Goal: Find specific page/section: Find specific page/section

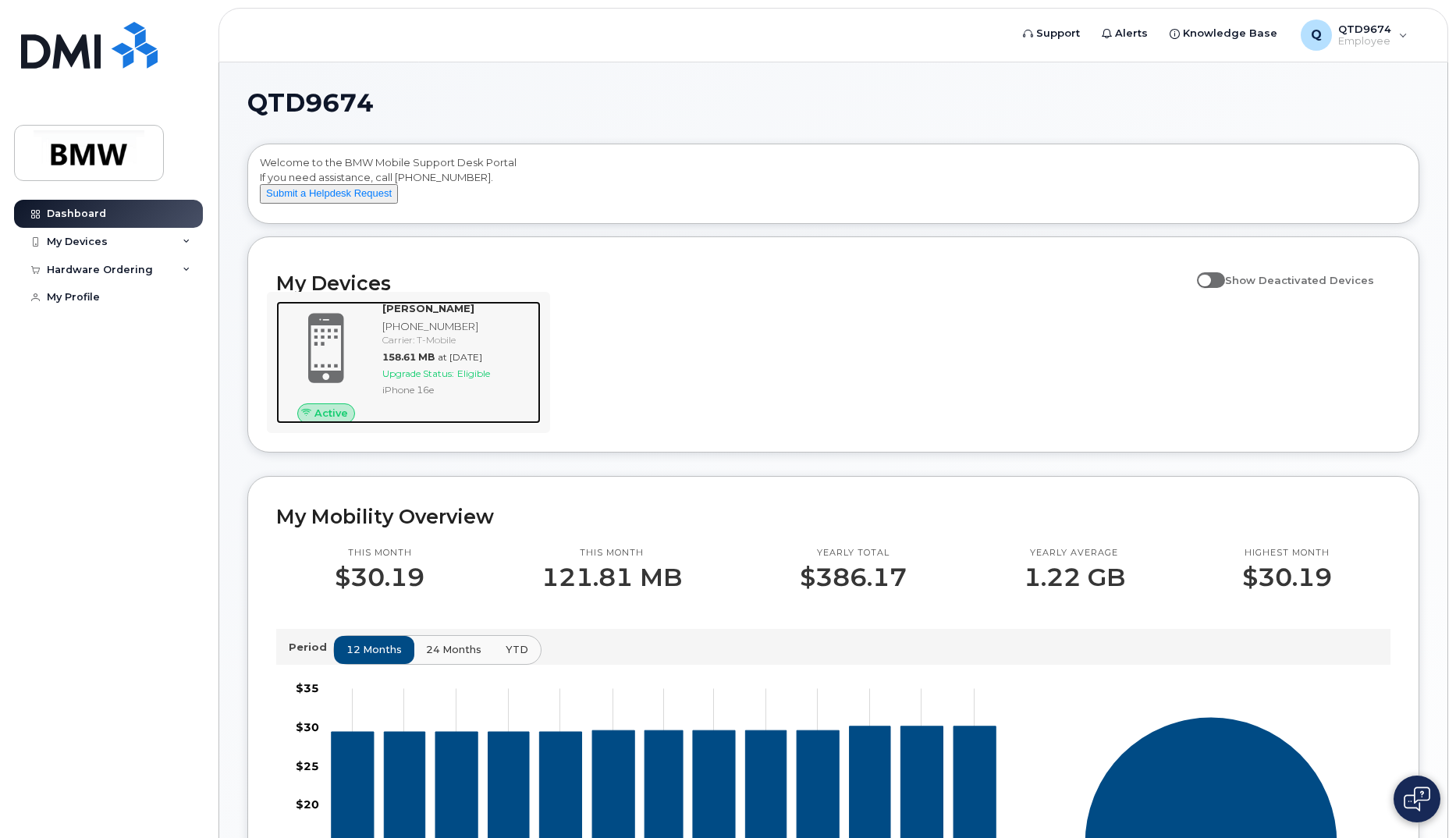
click at [310, 358] on span at bounding box center [327, 348] width 75 height 79
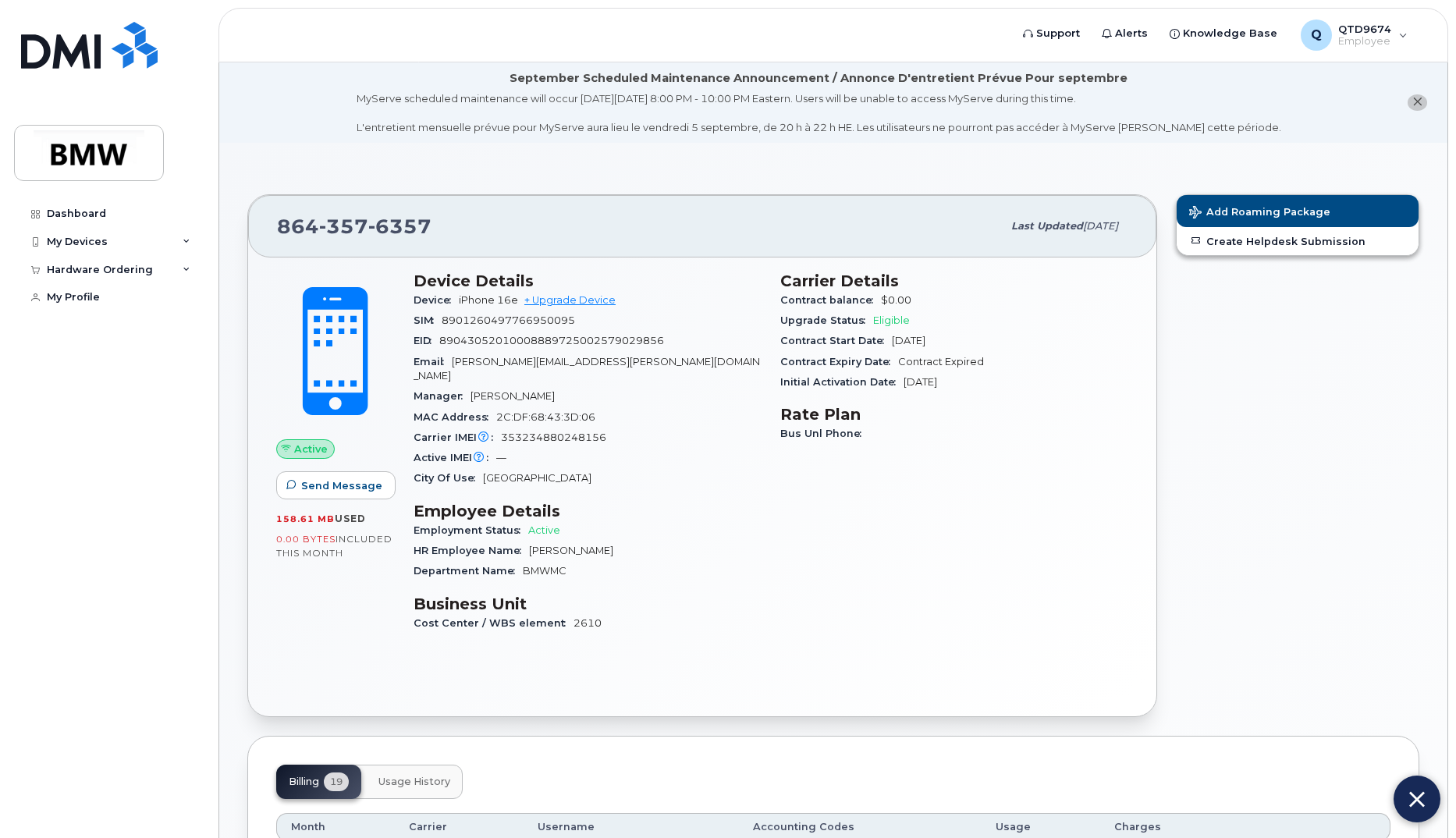
drag, startPoint x: 567, startPoint y: 386, endPoint x: 453, endPoint y: 382, distance: 114.1
click at [453, 387] on div "Manager [PERSON_NAME]" at bounding box center [588, 397] width 348 height 21
click at [691, 525] on div "Employment Status Active" at bounding box center [588, 530] width 348 height 21
